Goal: Information Seeking & Learning: Learn about a topic

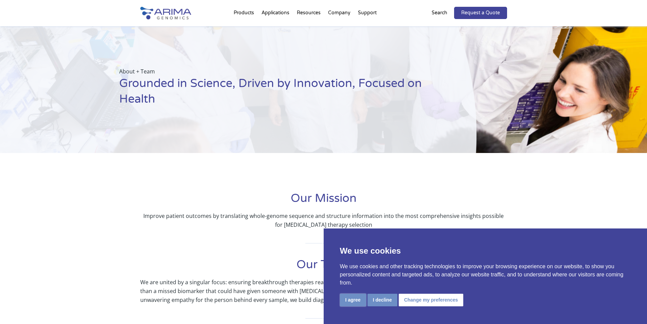
click at [349, 301] on button "I agree" at bounding box center [353, 300] width 26 height 13
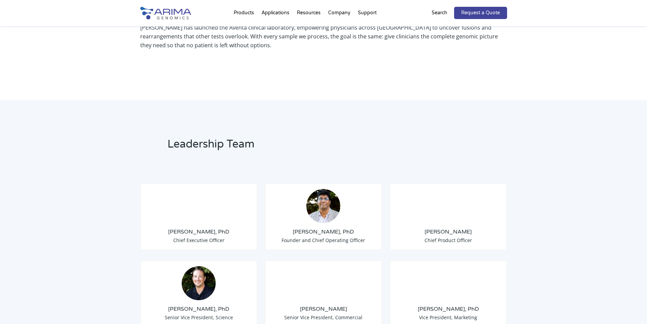
scroll to position [408, 0]
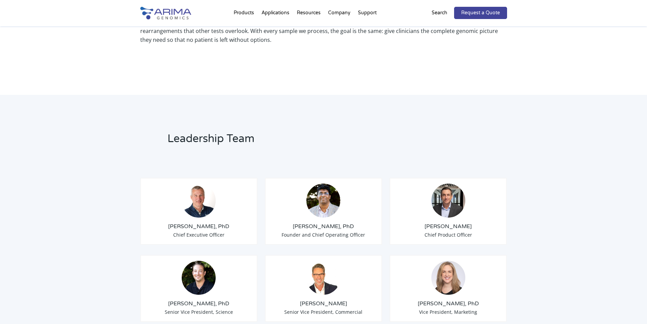
click at [202, 223] on h3 "Tom Willis, PhD" at bounding box center [199, 226] width 106 height 7
click at [199, 201] on img at bounding box center [199, 201] width 34 height 34
click at [206, 223] on h3 "Tom Willis, PhD" at bounding box center [199, 226] width 106 height 7
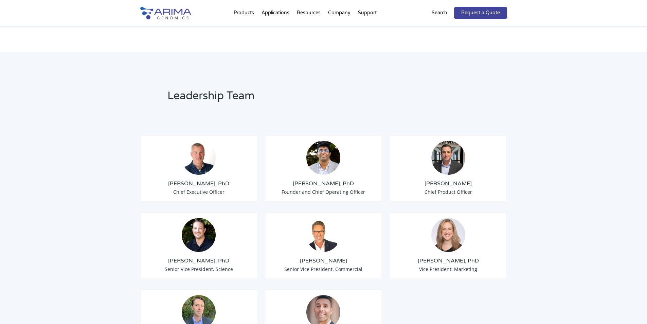
scroll to position [455, 0]
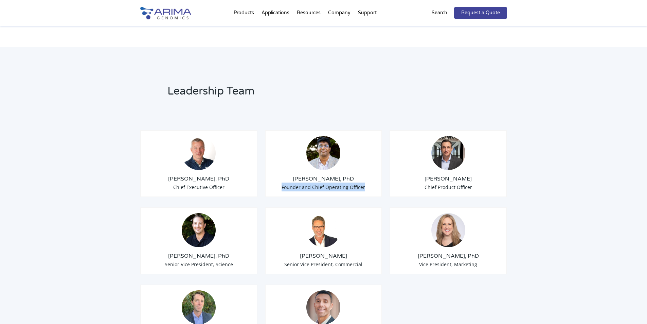
drag, startPoint x: 284, startPoint y: 178, endPoint x: 364, endPoint y: 177, distance: 80.2
click at [364, 177] on div "Sid Selvaraj, PhD Founder and Chief Operating Officer" at bounding box center [324, 163] width 118 height 67
copy span "Founder and Chief Operating Officer"
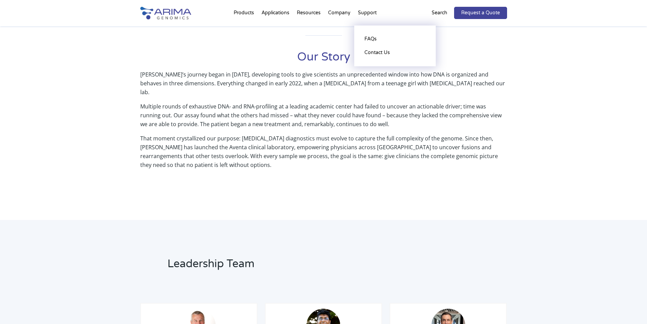
scroll to position [282, 0]
click at [372, 52] on link "Contact Us" at bounding box center [395, 53] width 68 height 14
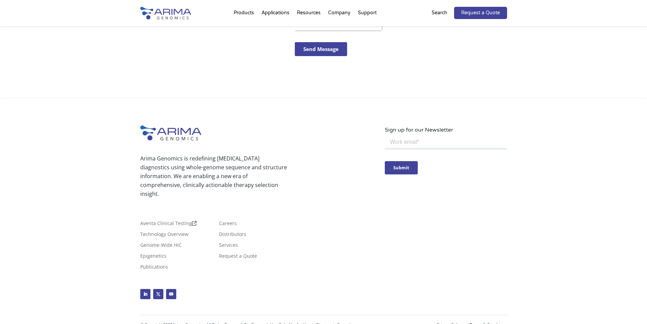
scroll to position [318, 0]
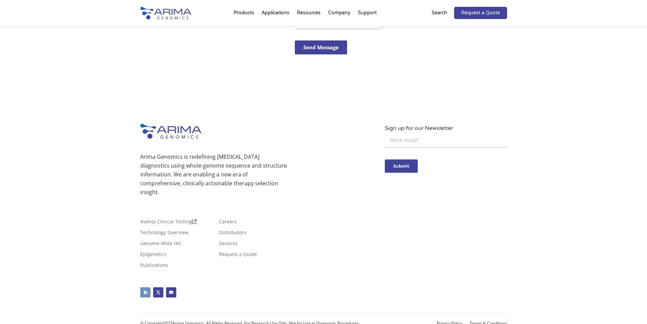
click at [146, 287] on link "Follow" at bounding box center [145, 292] width 10 height 10
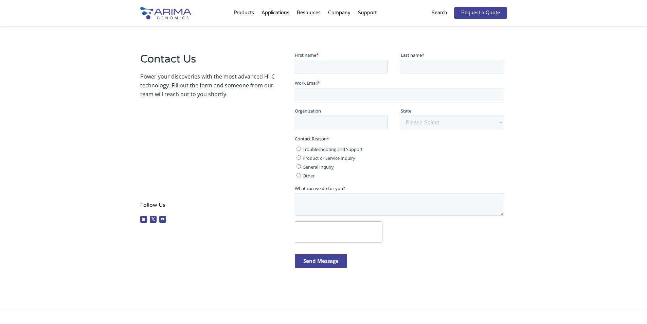
scroll to position [0, 0]
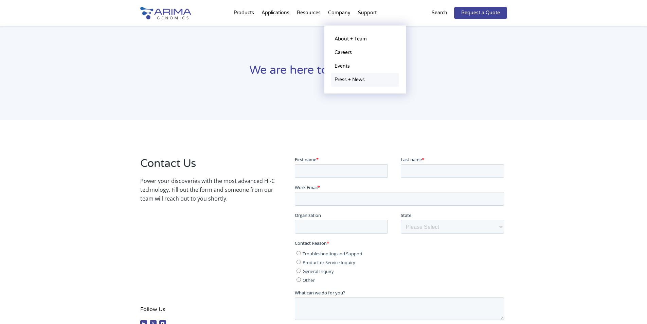
click at [343, 79] on link "Press + News" at bounding box center [365, 80] width 68 height 14
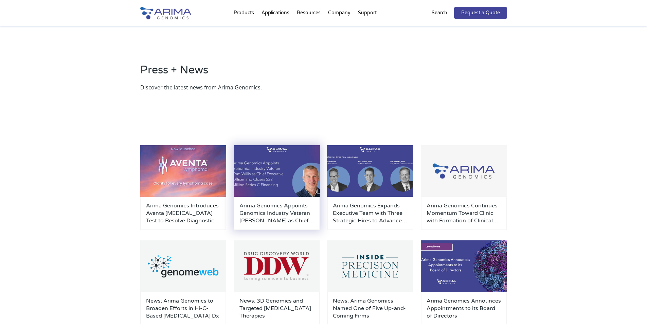
click at [267, 211] on h3 "Arima Genomics Appoints Genomics Industry Veteran Tom Willis as Chief Executive…" at bounding box center [277, 213] width 75 height 22
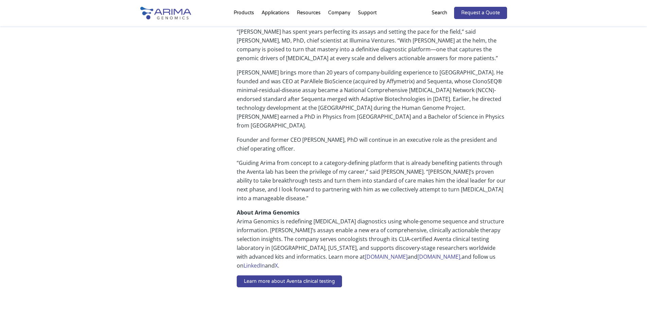
scroll to position [353, 0]
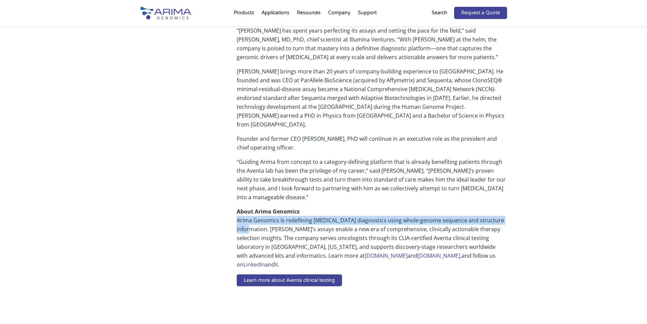
drag, startPoint x: 238, startPoint y: 202, endPoint x: 269, endPoint y: 208, distance: 32.0
click at [269, 208] on p "About Arima Genomics Arima Genomics is redefining cancer diagnostics using whol…" at bounding box center [372, 240] width 270 height 67
copy p "Arima Genomics is redefining cancer diagnostics using whole-genome sequence and…"
